Goal: Task Accomplishment & Management: Manage account settings

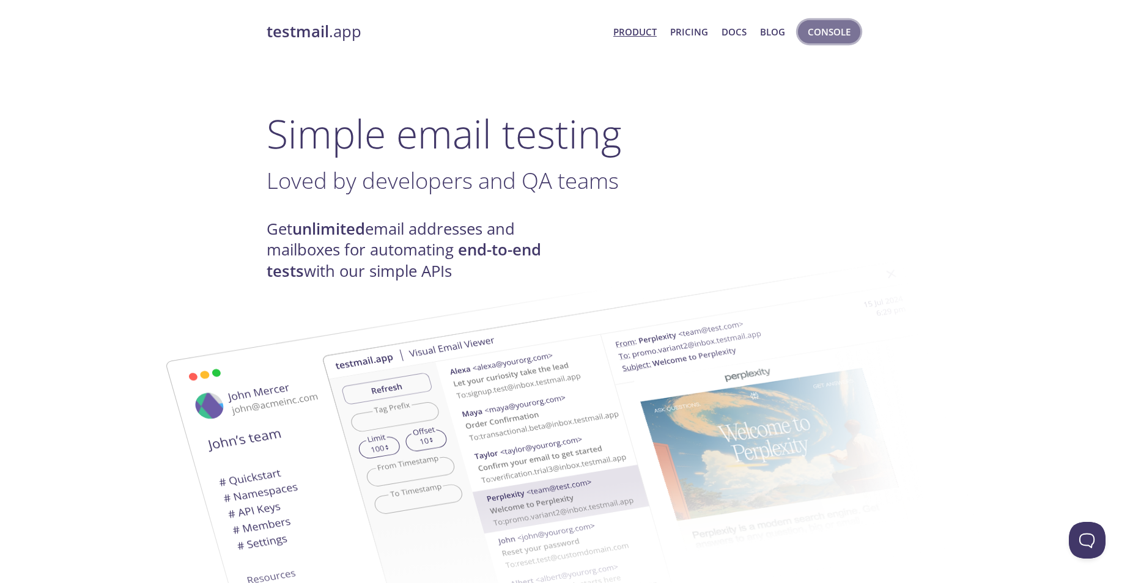
click at [830, 32] on span "Console" at bounding box center [829, 32] width 43 height 16
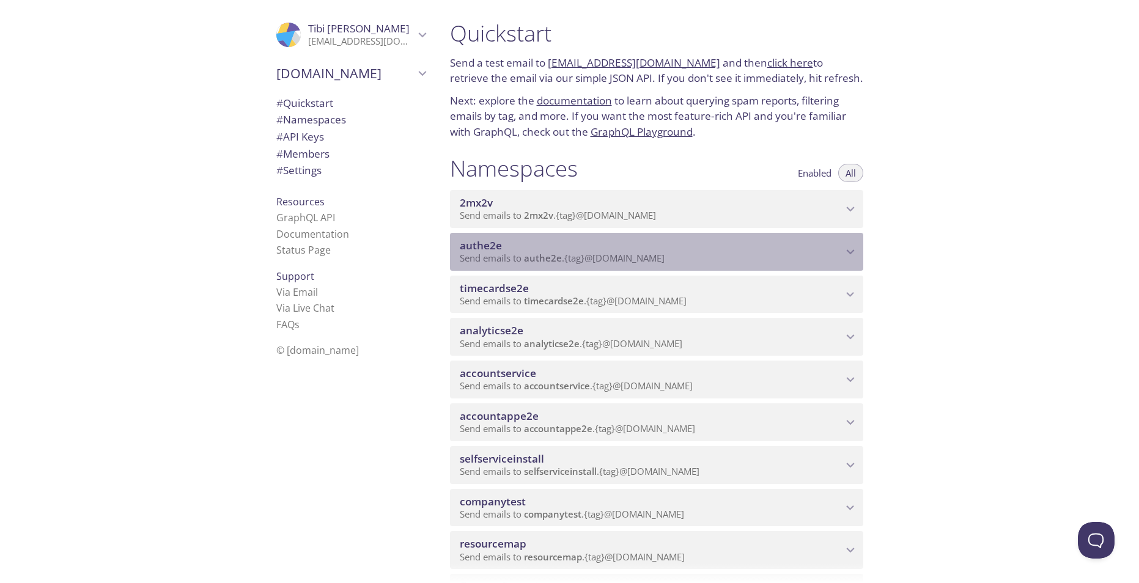
click at [723, 251] on span "authe2e" at bounding box center [651, 245] width 383 height 13
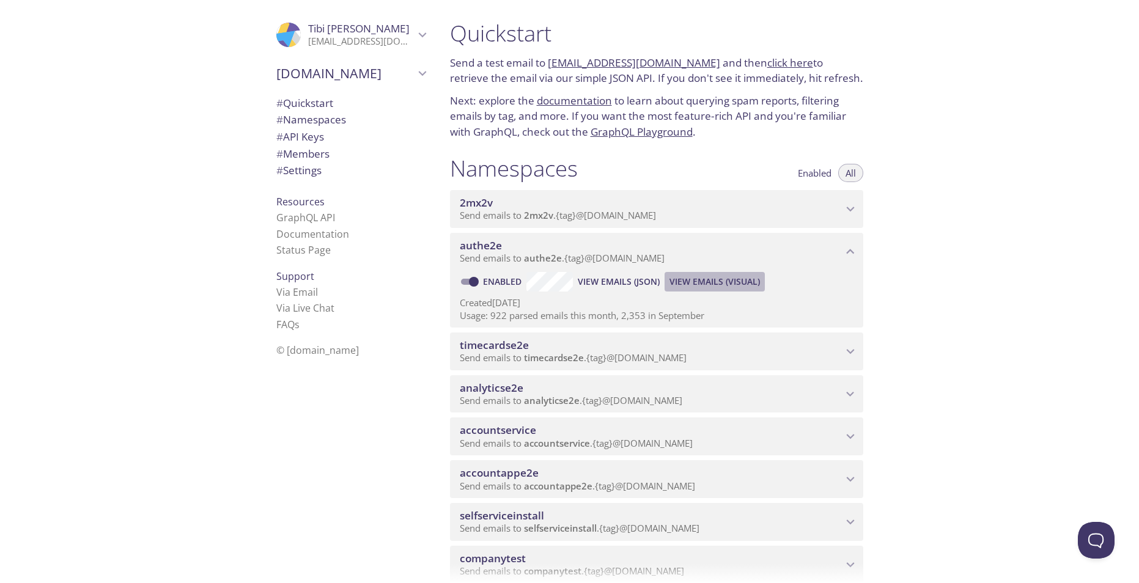
click at [712, 285] on span "View Emails (Visual)" at bounding box center [715, 282] width 90 height 15
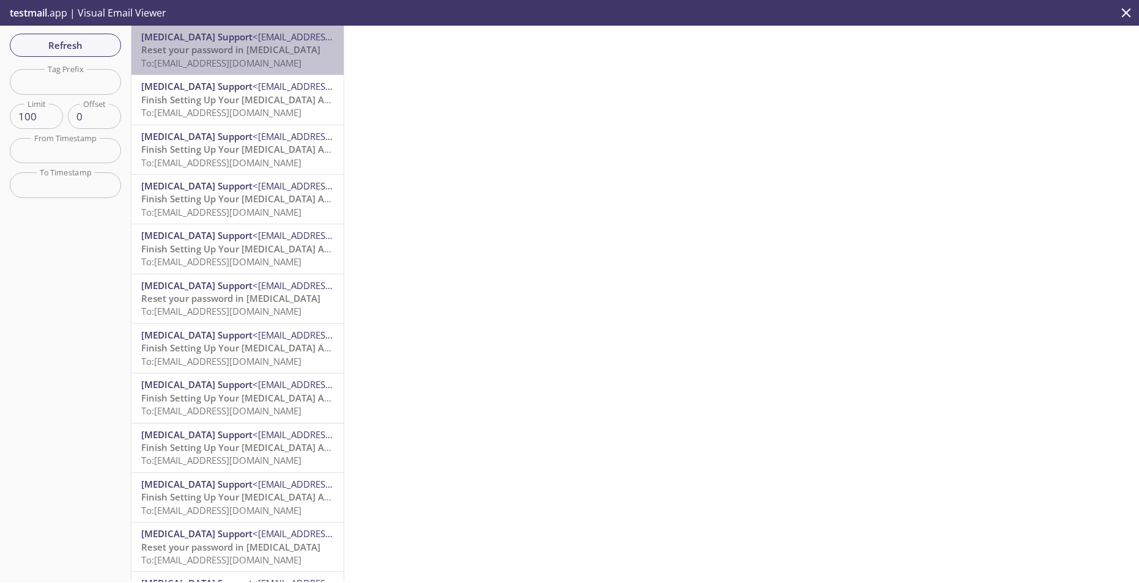
click at [240, 64] on span "To: [EMAIL_ADDRESS][DOMAIN_NAME]" at bounding box center [221, 63] width 160 height 12
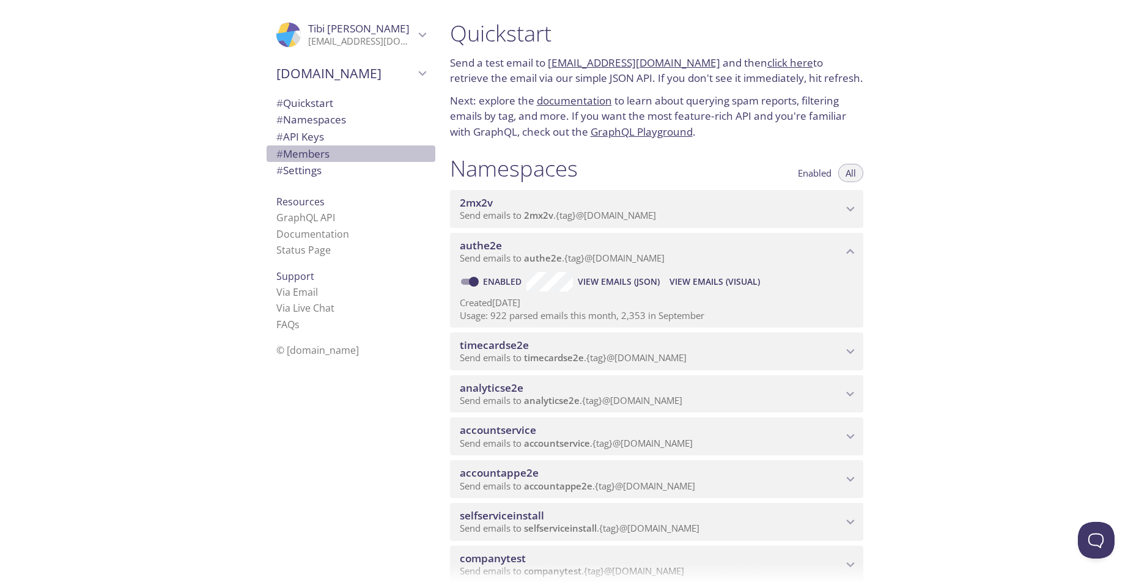
click at [301, 154] on span "# Members" at bounding box center [302, 154] width 53 height 14
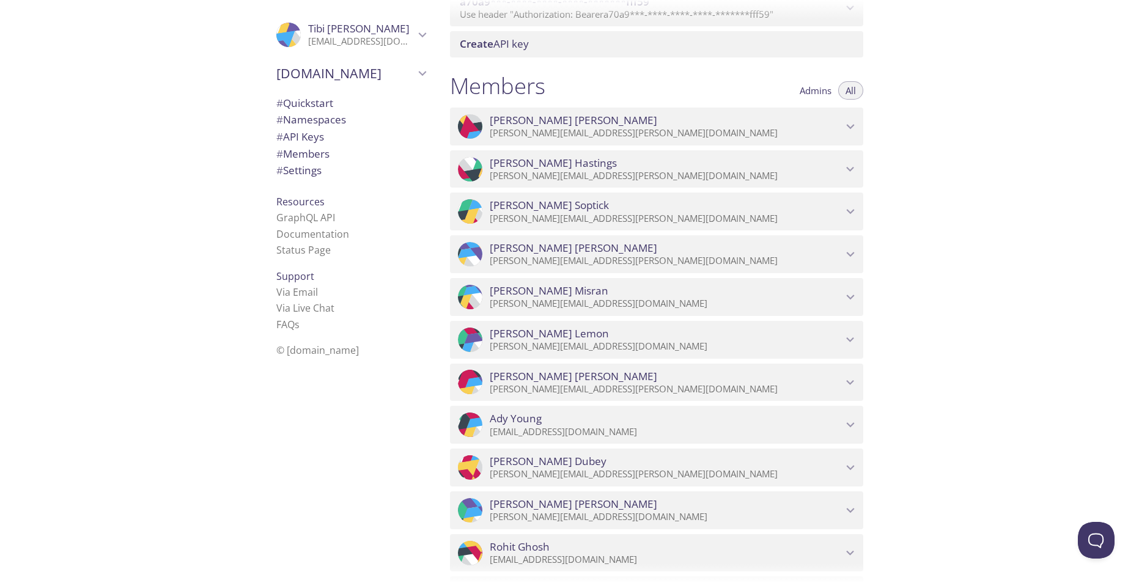
scroll to position [1349, 0]
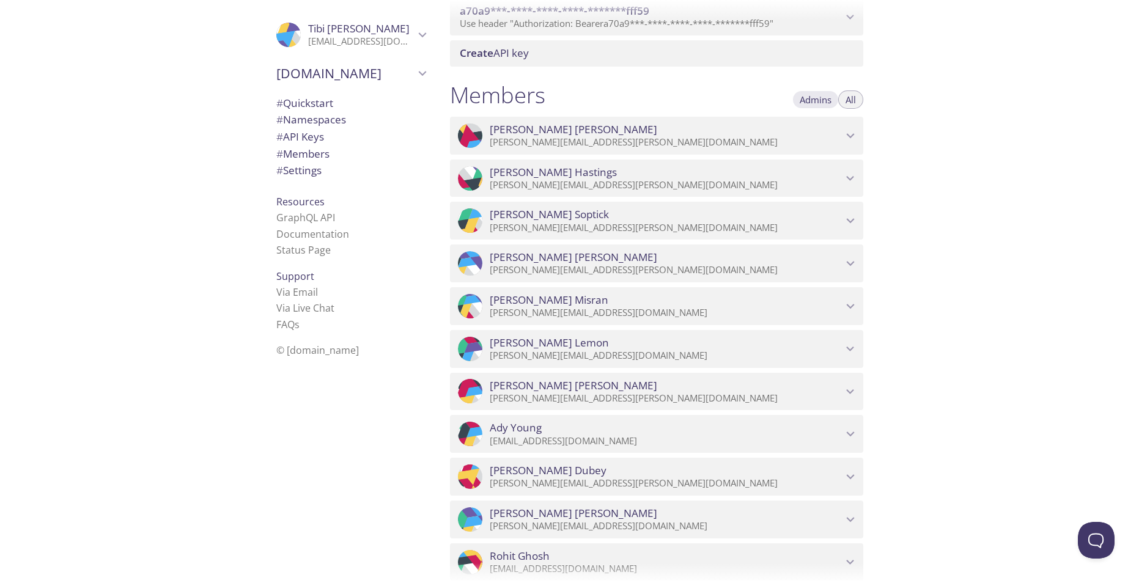
click at [817, 100] on span "Admins" at bounding box center [816, 100] width 32 height 0
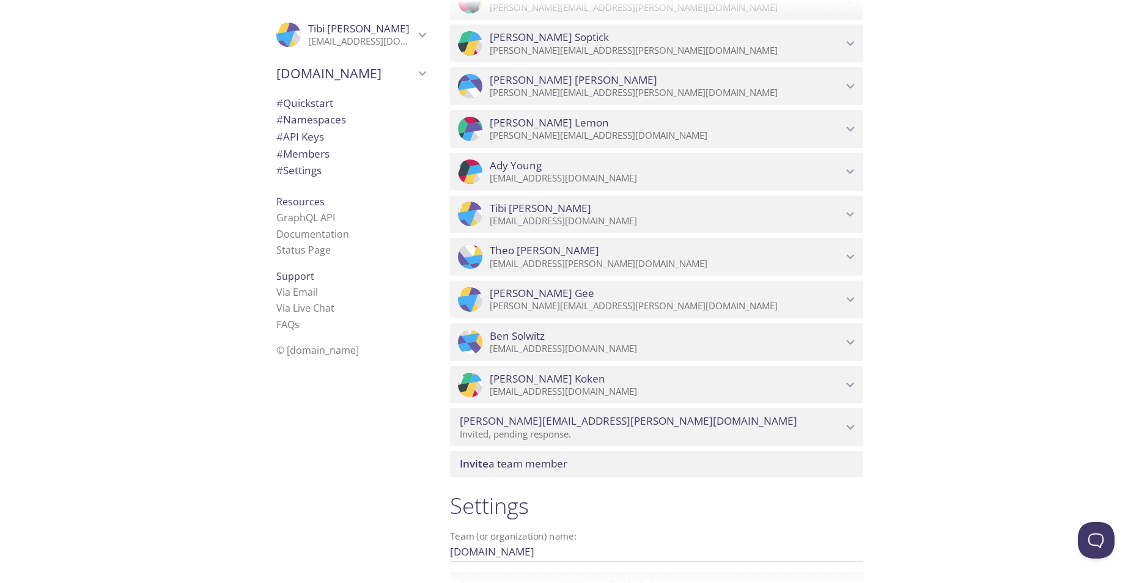
scroll to position [1552, 0]
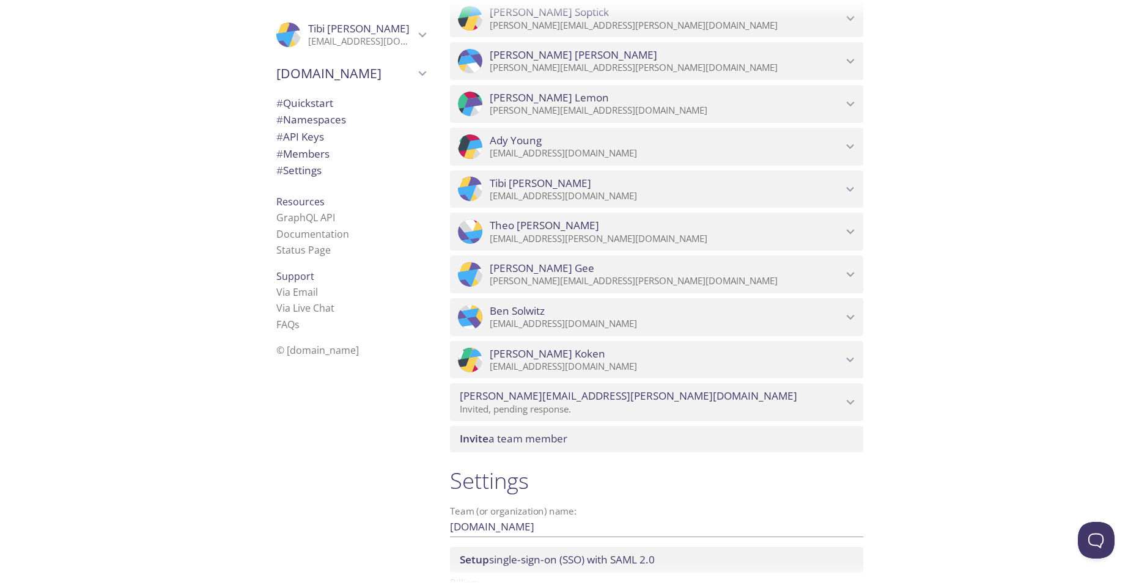
click at [852, 400] on icon "adam.horn@equipmentshare.com" at bounding box center [851, 402] width 16 height 16
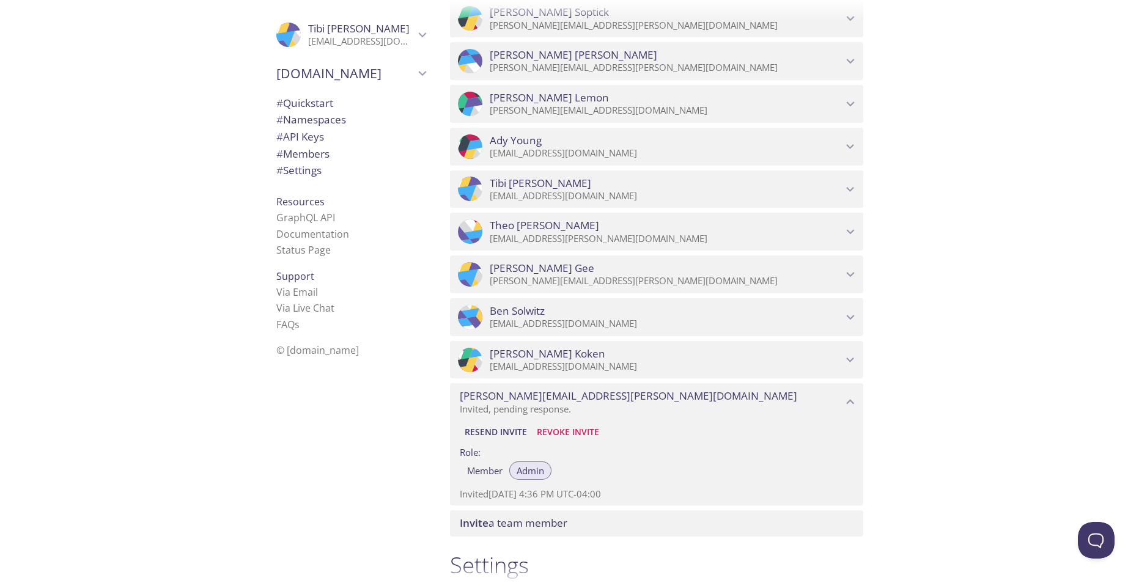
click at [565, 430] on span "Revoke Invite" at bounding box center [568, 432] width 62 height 15
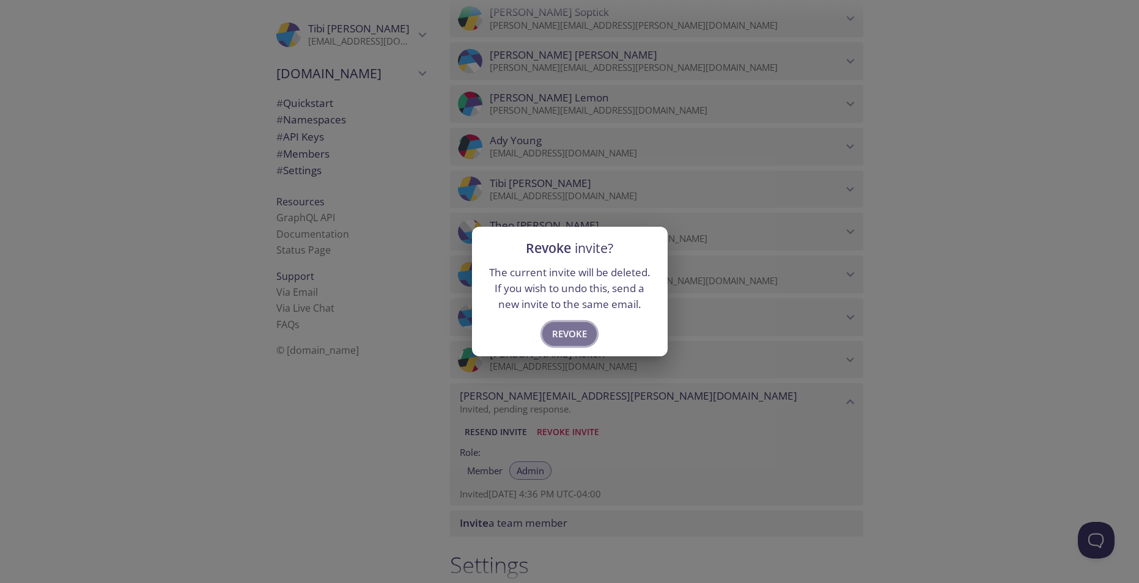
click at [568, 330] on span "Revoke" at bounding box center [569, 334] width 35 height 16
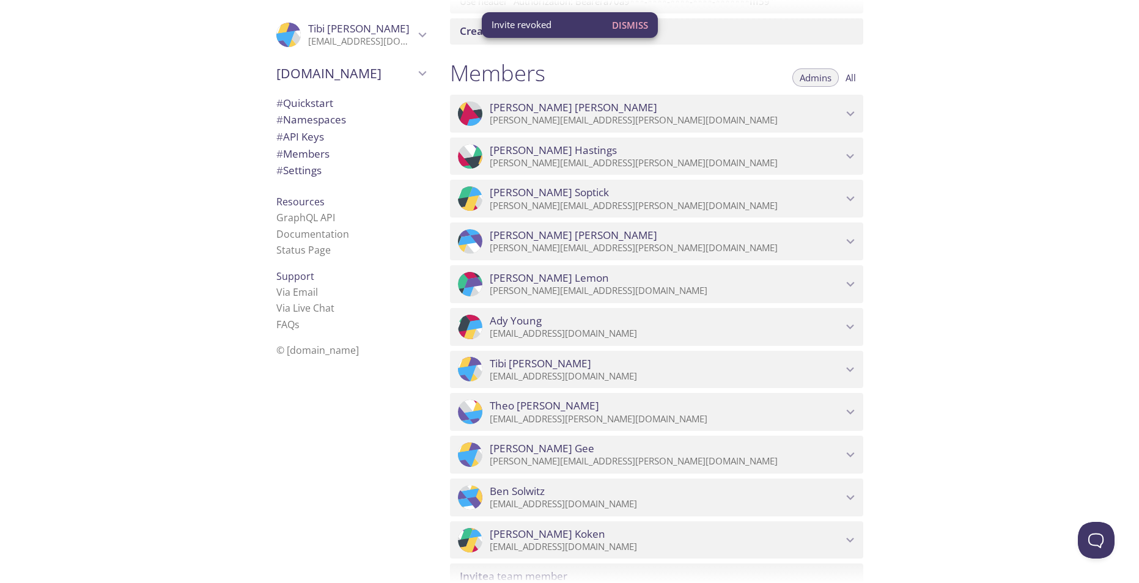
scroll to position [1362, 0]
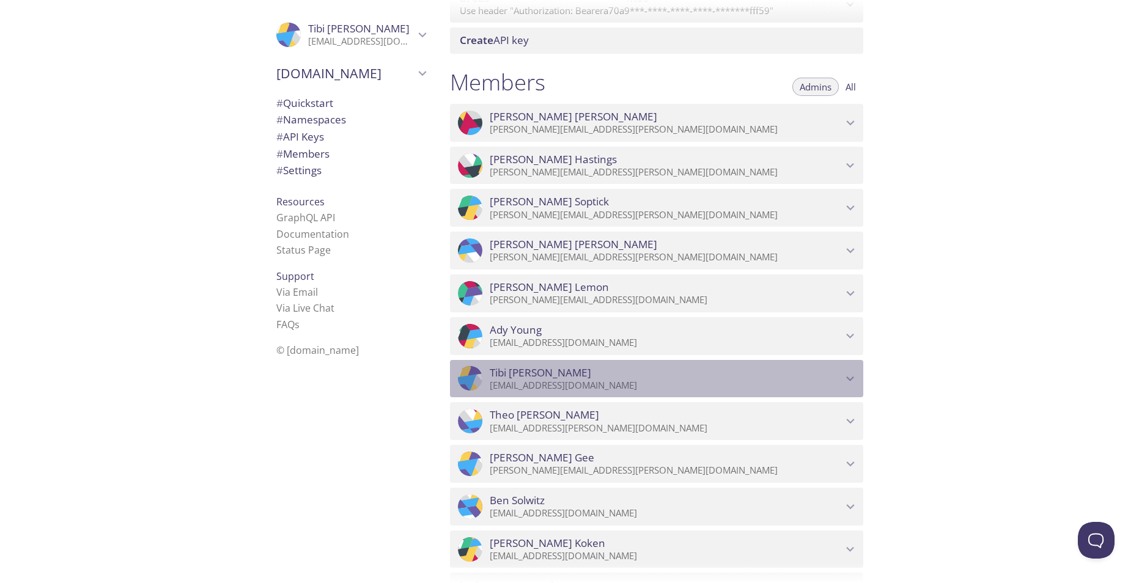
click at [854, 375] on icon "Tibi Dumitrescu" at bounding box center [851, 379] width 16 height 16
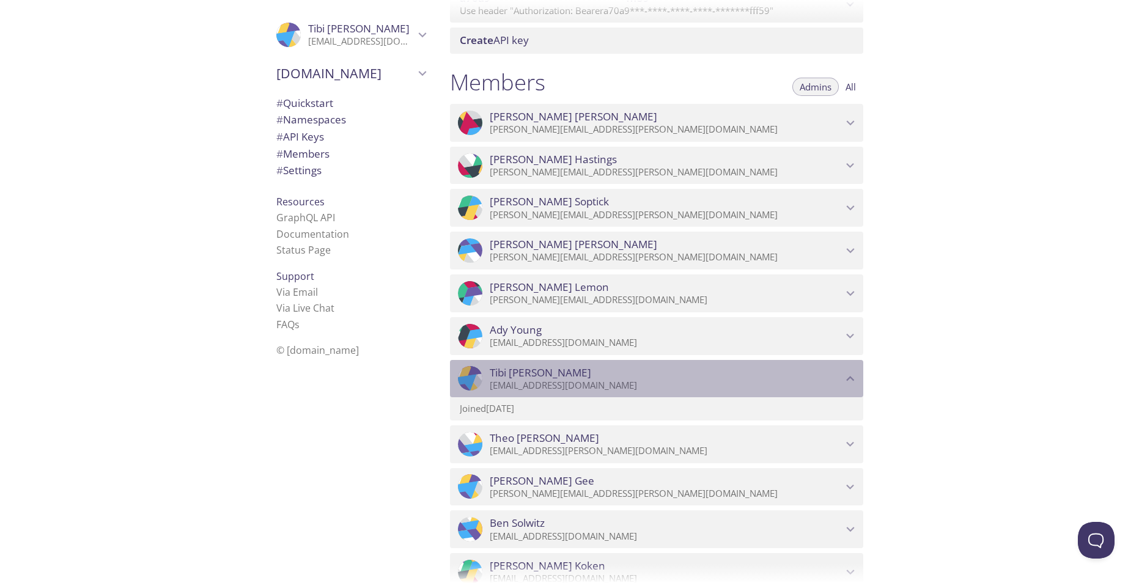
click at [854, 375] on icon "Tibi Dumitrescu" at bounding box center [851, 379] width 16 height 16
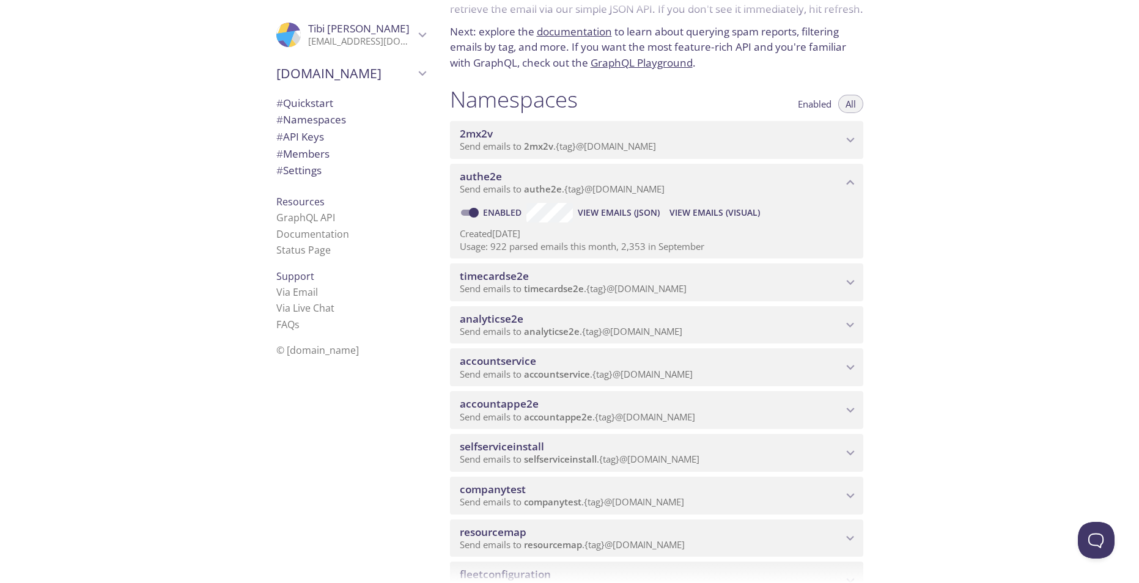
scroll to position [66, 0]
click at [466, 101] on h1 "Namespaces" at bounding box center [514, 103] width 128 height 28
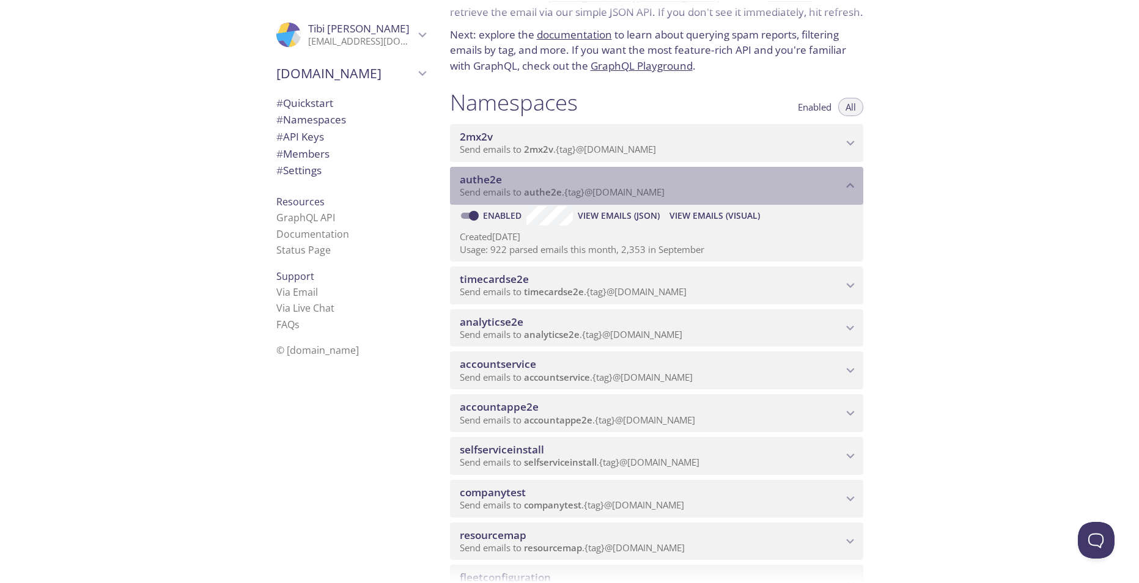
click at [501, 174] on span "authe2e" at bounding box center [481, 179] width 42 height 14
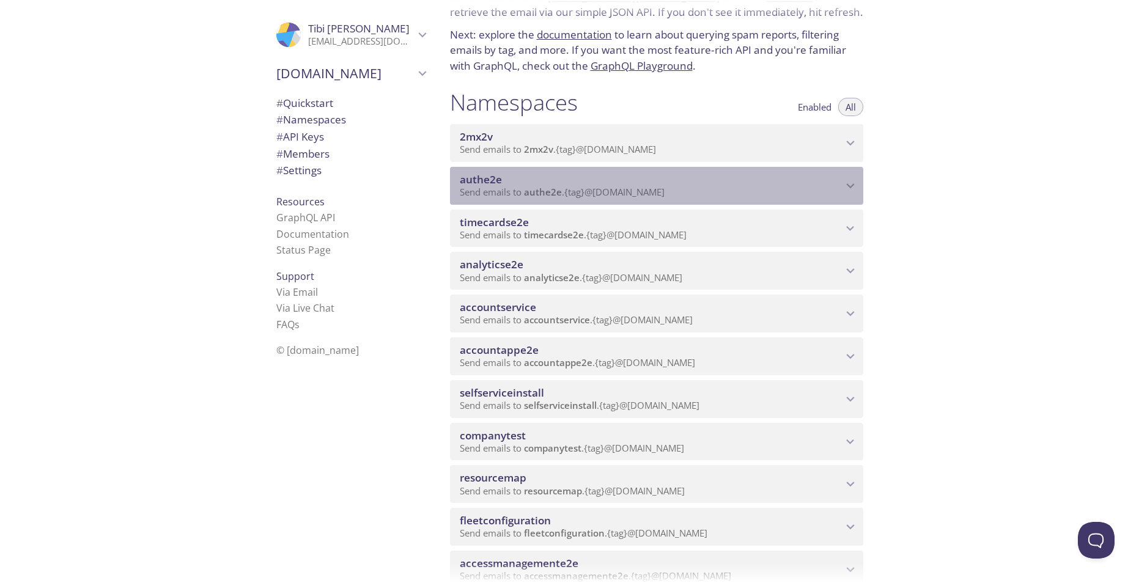
click at [538, 181] on span "authe2e" at bounding box center [651, 179] width 383 height 13
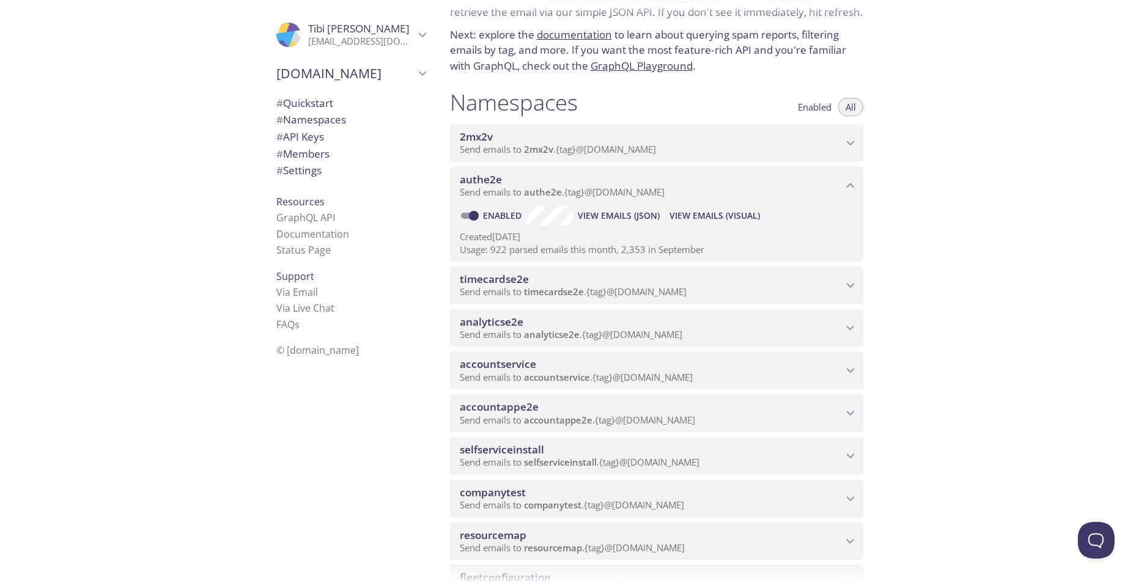
click at [721, 214] on span "View Emails (Visual)" at bounding box center [715, 216] width 90 height 15
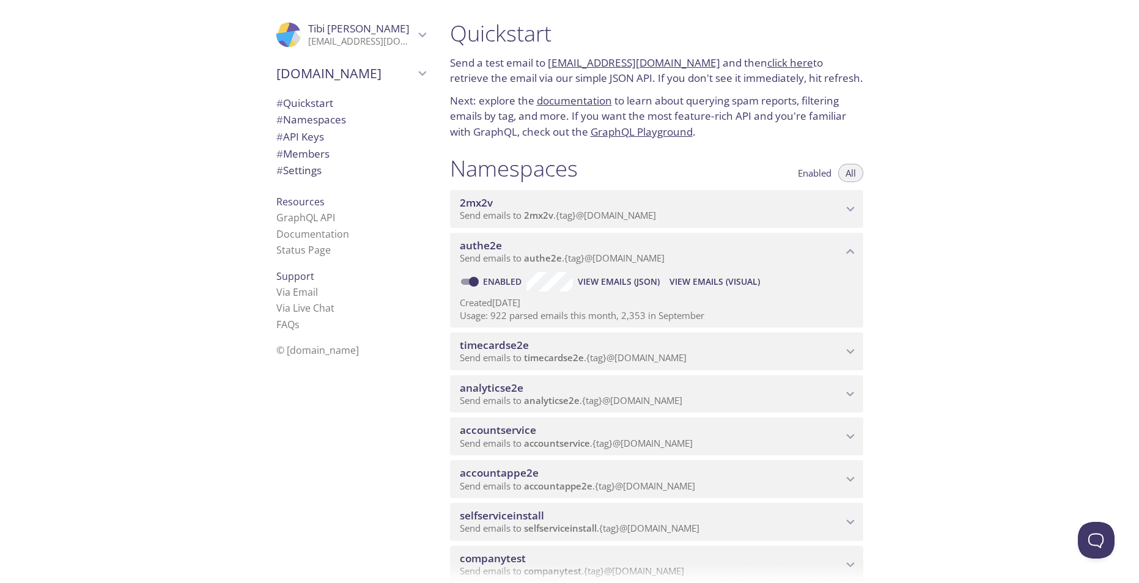
click at [899, 174] on div "Quickstart Send a test email to [EMAIL_ADDRESS][DOMAIN_NAME] and then click her…" at bounding box center [789, 291] width 699 height 583
